Goal: Navigation & Orientation: Find specific page/section

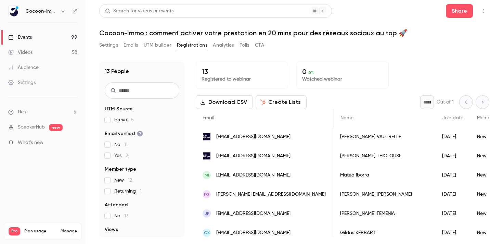
scroll to position [0, 179]
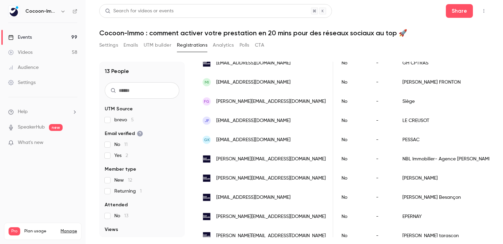
click at [23, 33] on link "Events 99" at bounding box center [43, 37] width 86 height 15
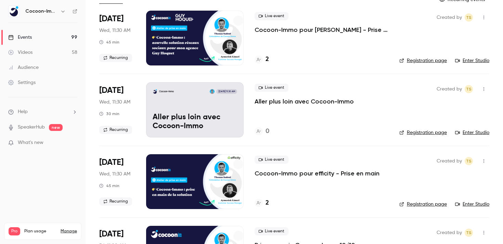
scroll to position [55, 0]
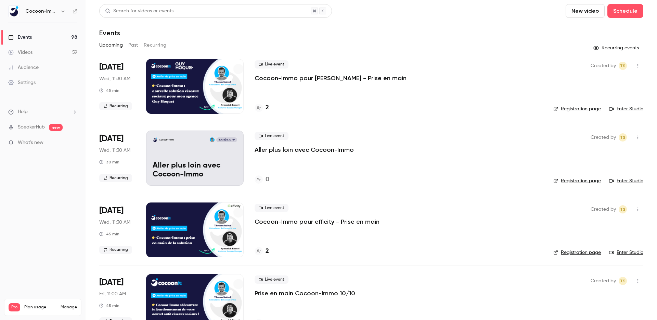
click at [283, 17] on div "Search for videos or events" at bounding box center [215, 11] width 233 height 14
